Goal: Information Seeking & Learning: Find specific page/section

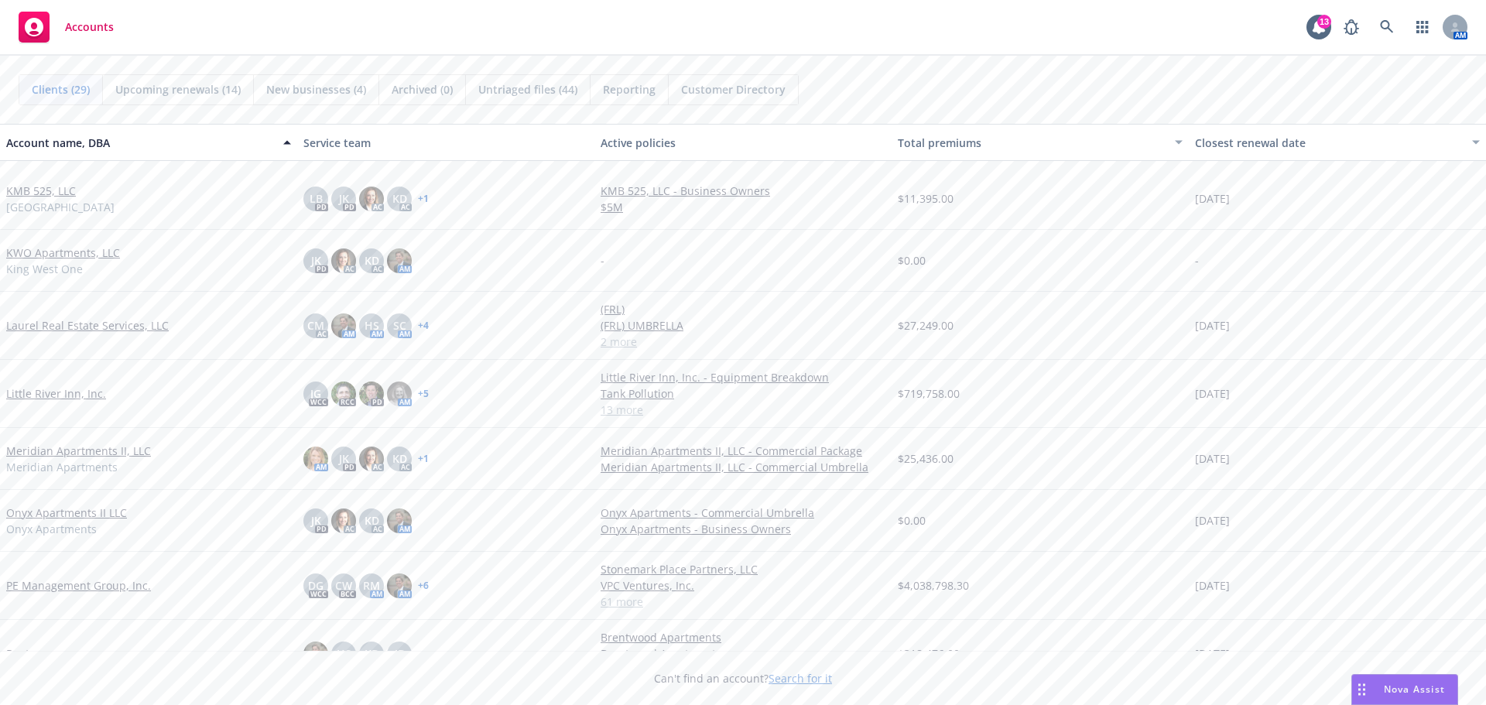
scroll to position [956, 0]
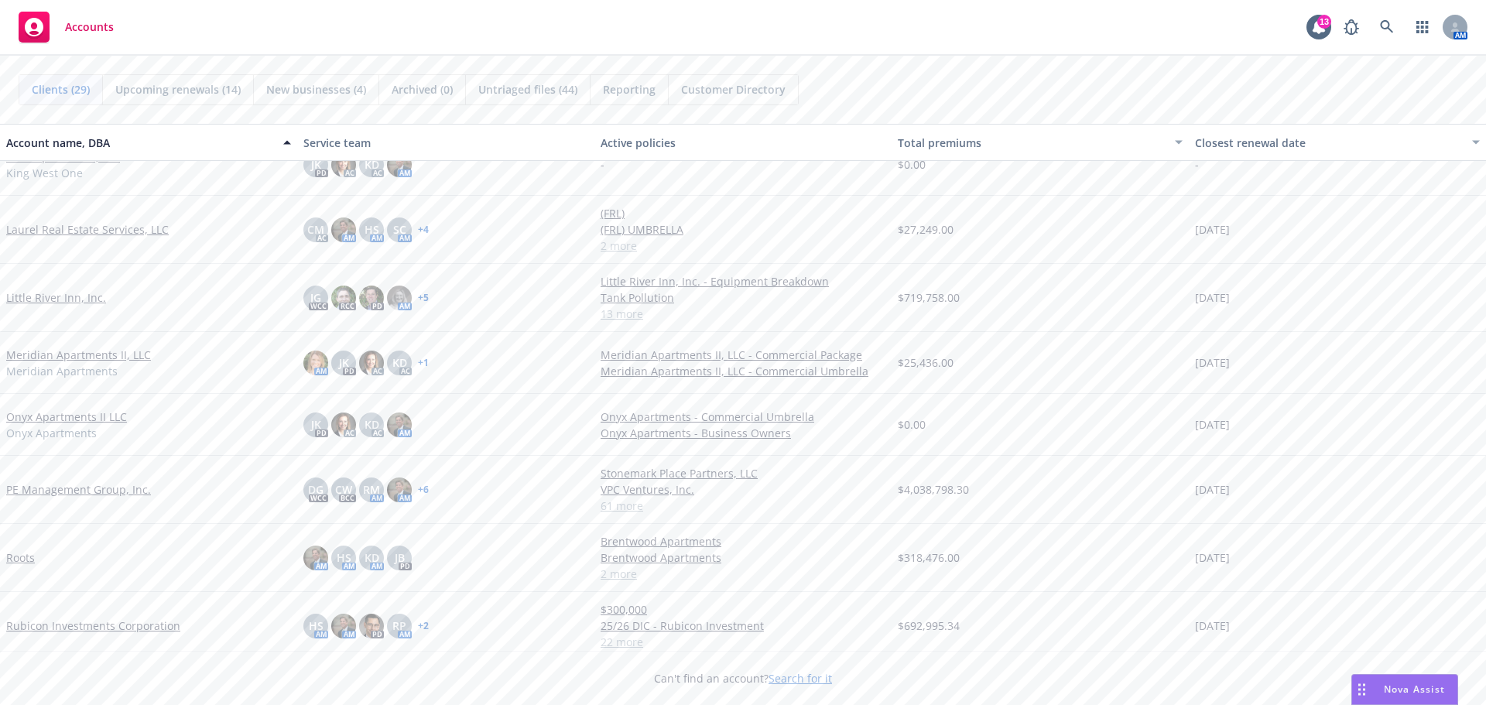
click at [104, 491] on link "PE Management Group, Inc." at bounding box center [78, 489] width 145 height 16
click at [106, 491] on link "PE Management Group, Inc." at bounding box center [78, 489] width 145 height 16
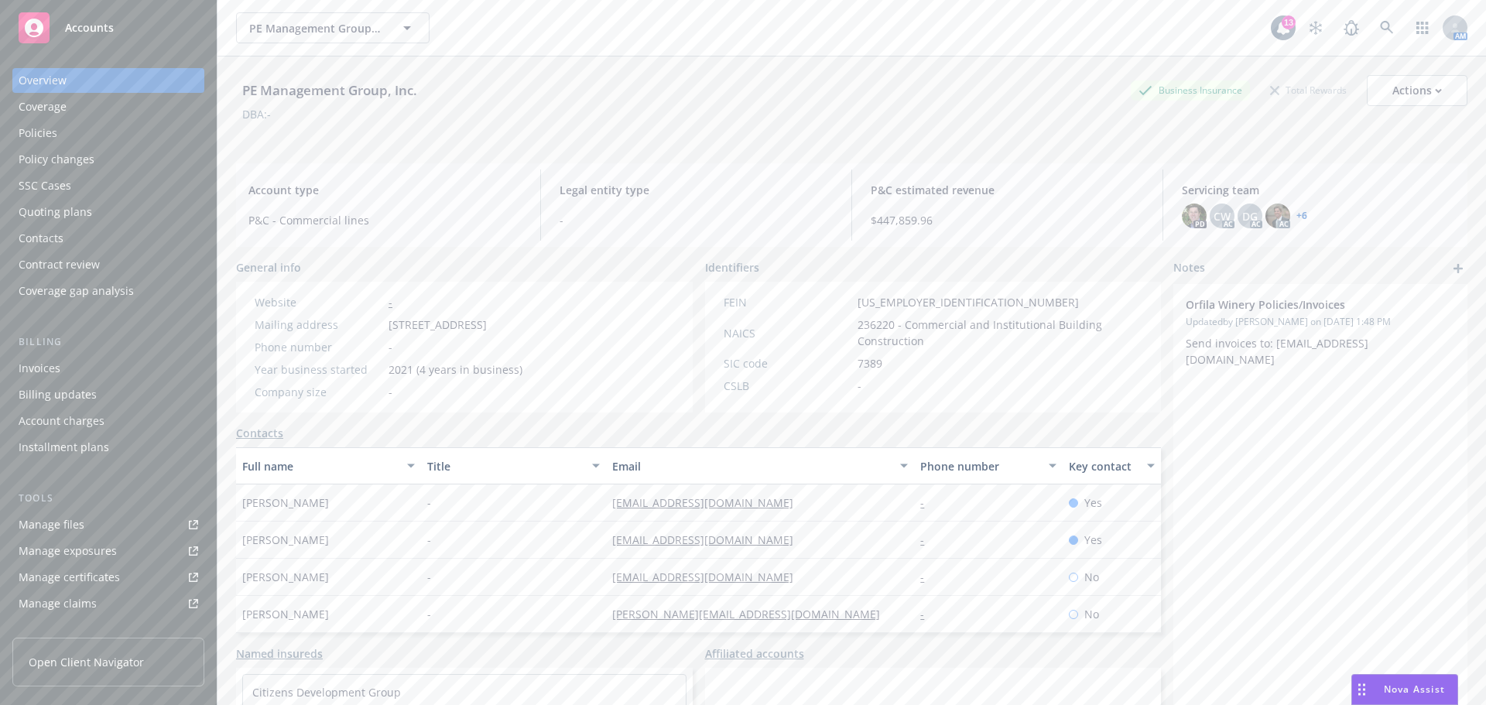
click at [57, 135] on div "Policies" at bounding box center [109, 133] width 180 height 25
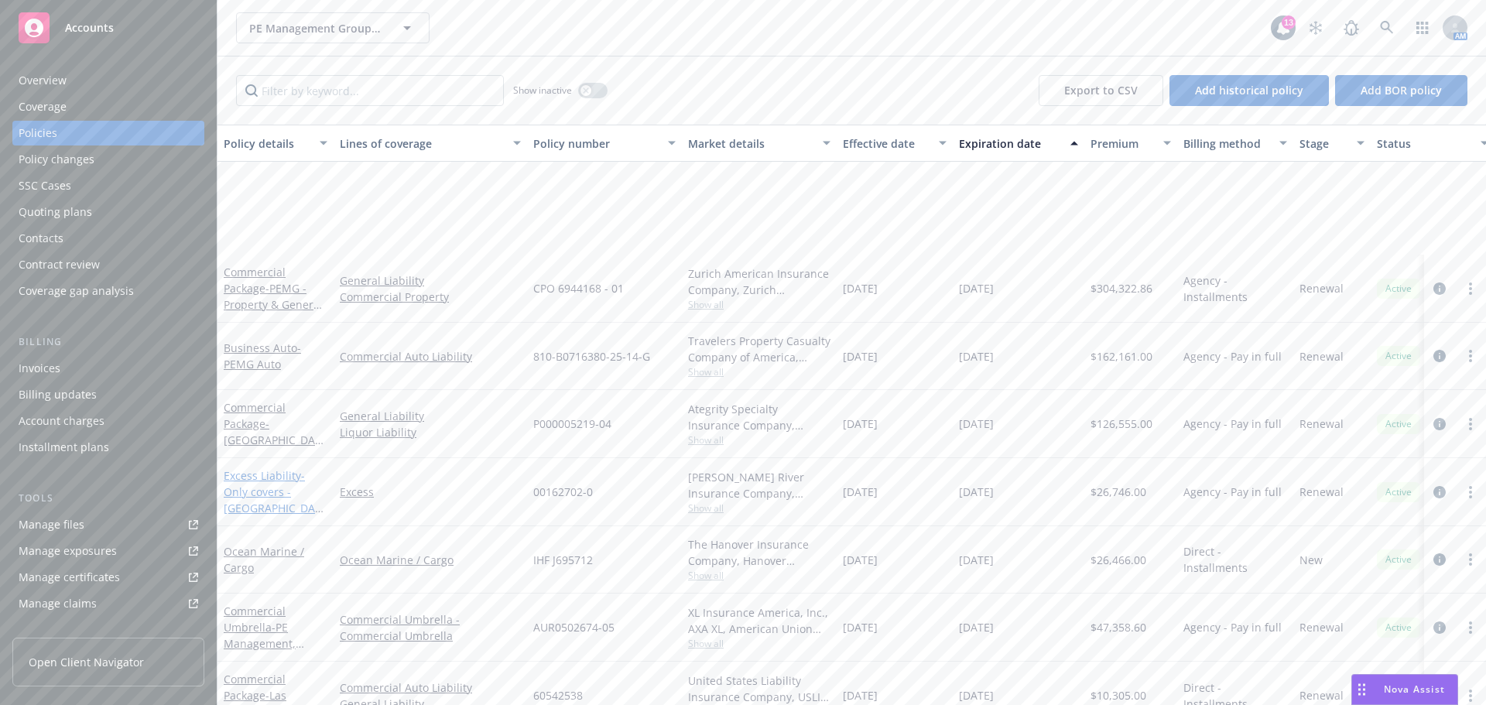
scroll to position [2321, 0]
